Goal: Transaction & Acquisition: Purchase product/service

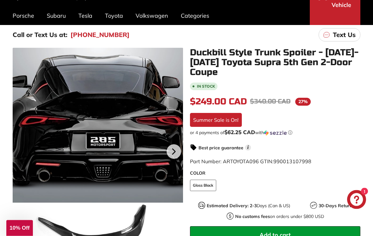
scroll to position [81, 0]
click at [2, 42] on div "Call or Text Us at: [PHONE_NUMBER] Text Us" at bounding box center [186, 35] width 373 height 20
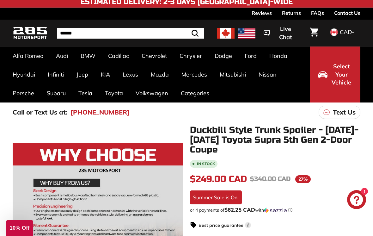
scroll to position [0, 0]
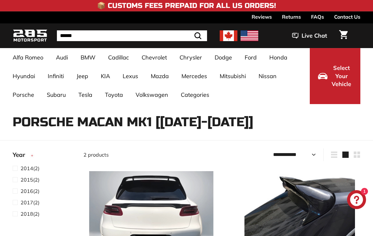
select select "**********"
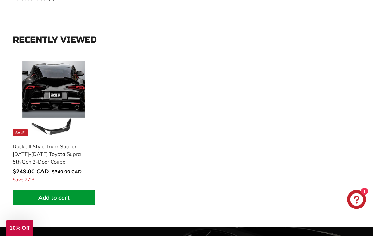
scroll to position [372, 0]
click at [38, 108] on img at bounding box center [54, 99] width 76 height 76
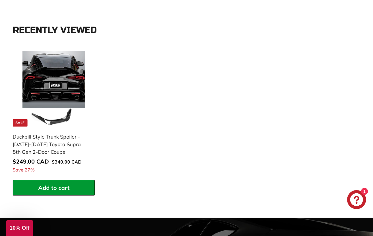
click at [18, 158] on span "$249.00 CAD" at bounding box center [31, 161] width 36 height 7
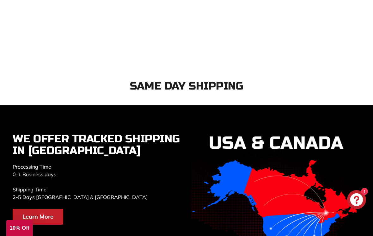
scroll to position [1053, 0]
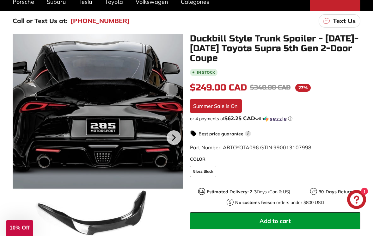
scroll to position [95, 0]
